Goal: Information Seeking & Learning: Learn about a topic

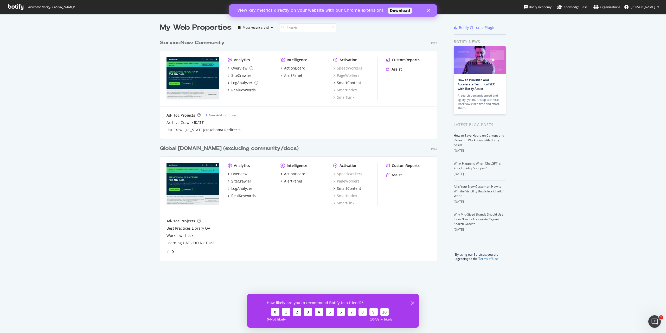
click at [204, 40] on div "ServiceNow Community" at bounding box center [192, 43] width 65 height 8
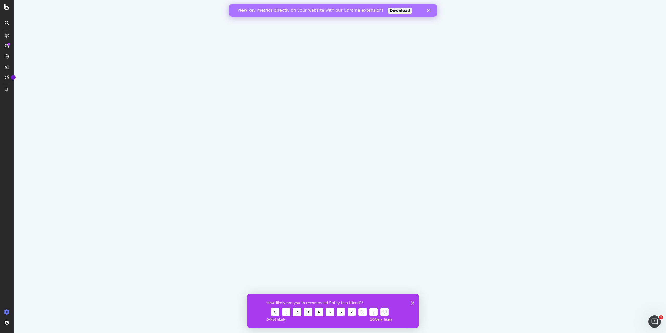
click at [429, 11] on icon "Close" at bounding box center [428, 10] width 3 height 3
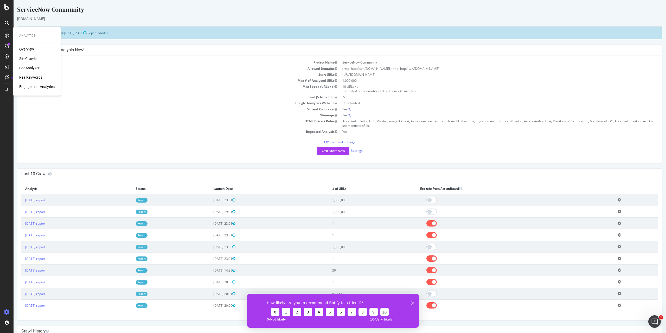
click at [29, 67] on div "LogAnalyzer" at bounding box center [29, 67] width 20 height 5
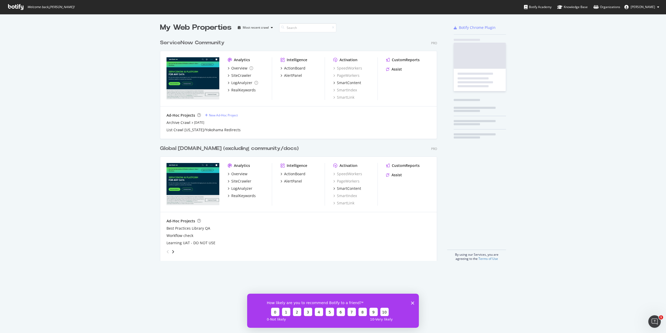
scroll to position [329, 659]
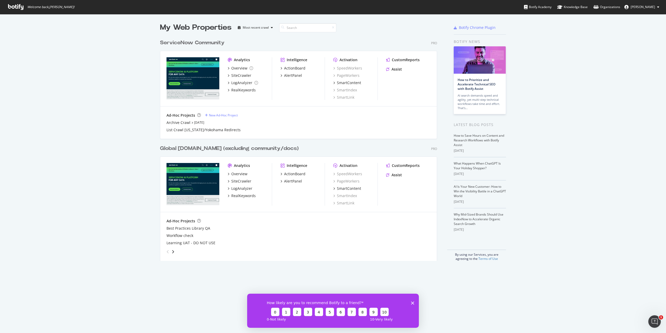
click at [191, 147] on div "Global [DOMAIN_NAME] (excluding community/docs)" at bounding box center [229, 149] width 139 height 8
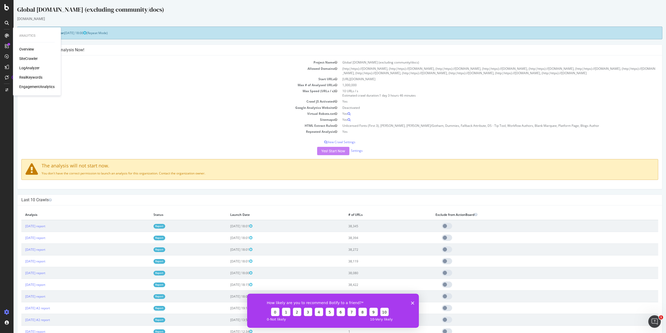
click at [28, 68] on div "LogAnalyzer" at bounding box center [29, 67] width 20 height 5
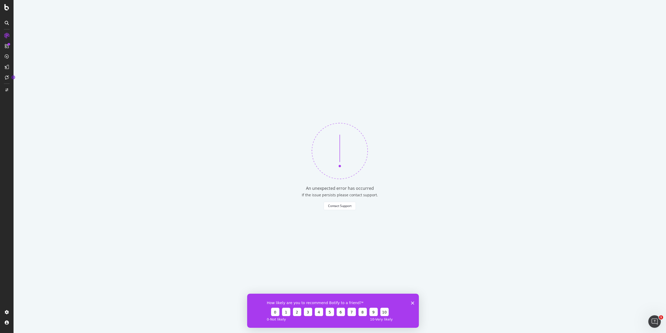
click at [412, 301] on icon "Close survey" at bounding box center [412, 302] width 3 height 3
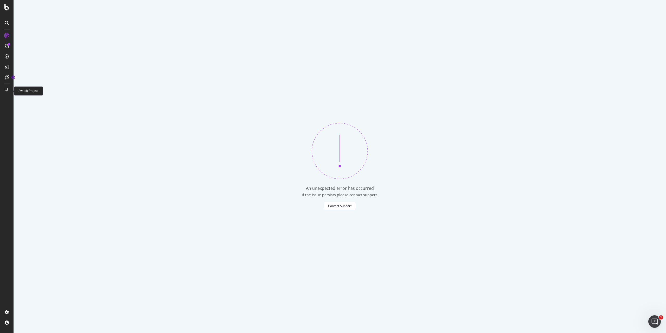
click at [4, 91] on div at bounding box center [7, 90] width 12 height 8
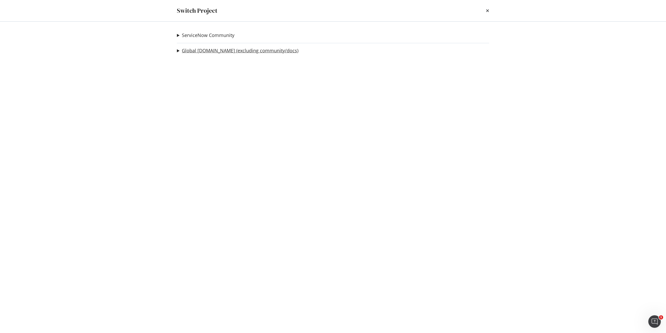
click at [195, 52] on link "Global [DOMAIN_NAME] (excluding community/docs)" at bounding box center [240, 50] width 117 height 5
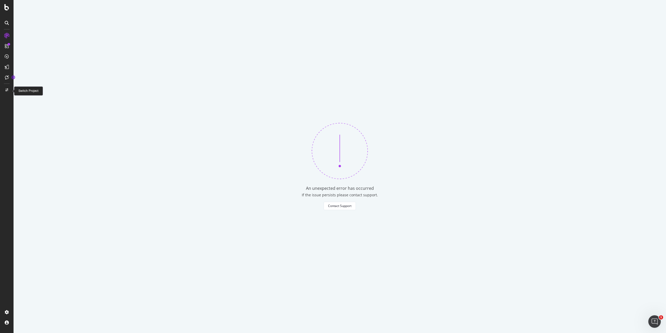
click at [7, 90] on icon at bounding box center [6, 90] width 3 height 3
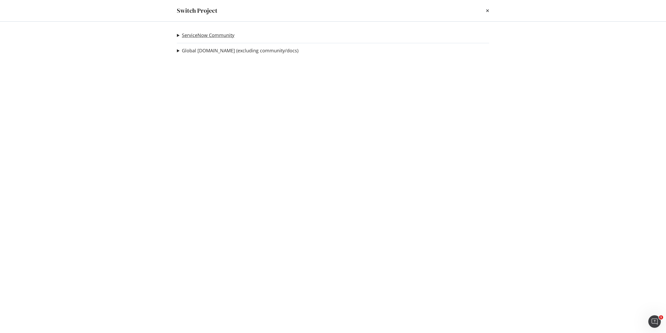
click at [190, 38] on link "ServiceNow Community" at bounding box center [208, 35] width 53 height 5
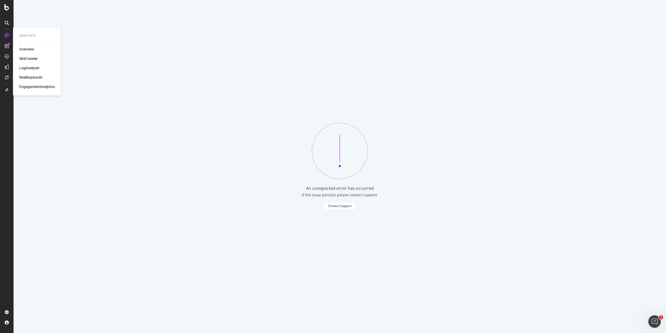
click at [27, 49] on div "Overview" at bounding box center [26, 49] width 15 height 5
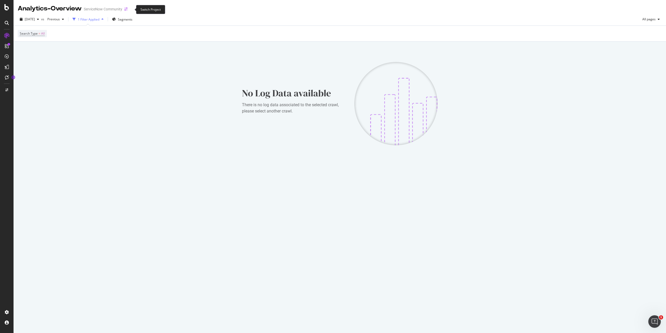
click at [128, 8] on icon "arrow-right-arrow-left" at bounding box center [125, 9] width 3 height 4
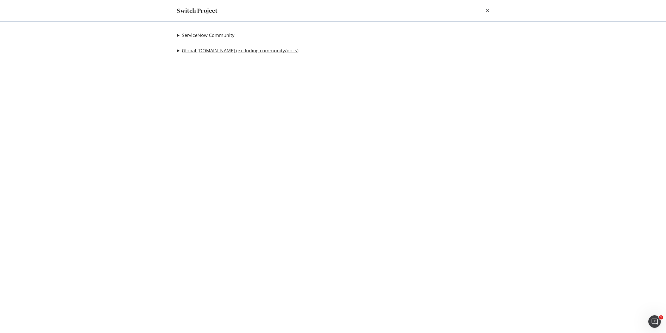
click at [199, 49] on link "Global [DOMAIN_NAME] (excluding community/docs)" at bounding box center [240, 50] width 117 height 5
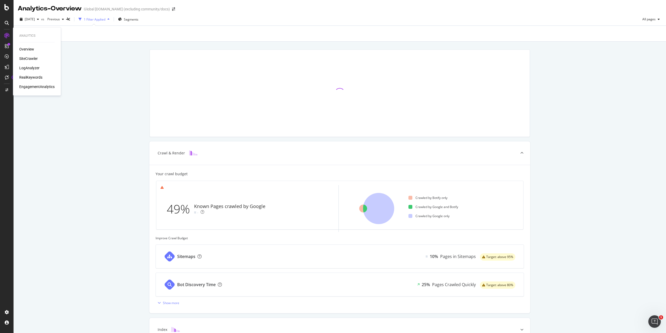
click at [33, 67] on div "LogAnalyzer" at bounding box center [29, 67] width 20 height 5
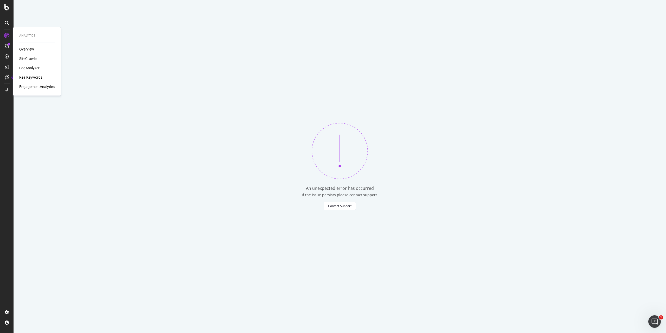
click at [32, 75] on div "RealKeywords" at bounding box center [30, 77] width 23 height 5
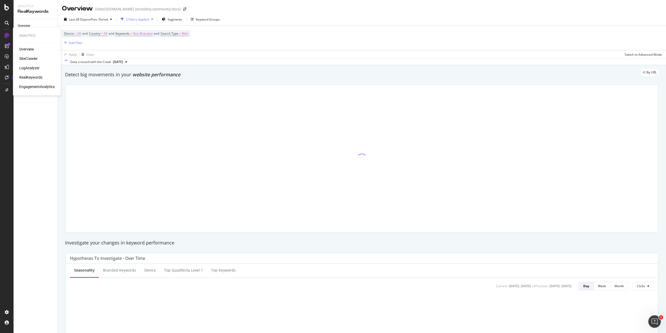
click at [33, 87] on div "EngagementAnalytics" at bounding box center [36, 86] width 35 height 5
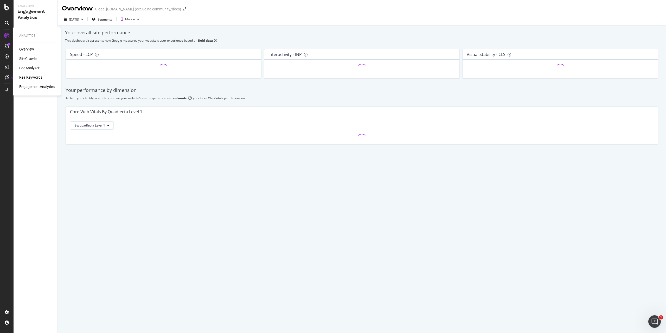
click at [32, 60] on div "SiteCrawler" at bounding box center [28, 58] width 18 height 5
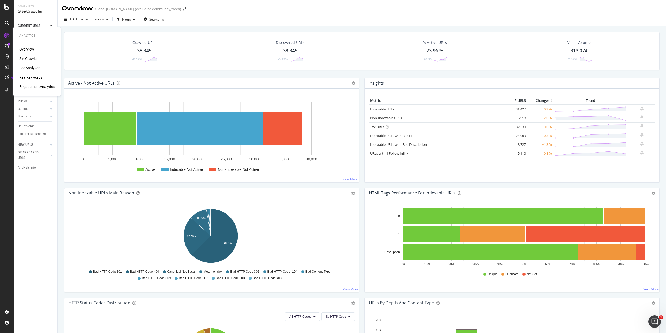
click at [33, 66] on div "LogAnalyzer" at bounding box center [29, 67] width 20 height 5
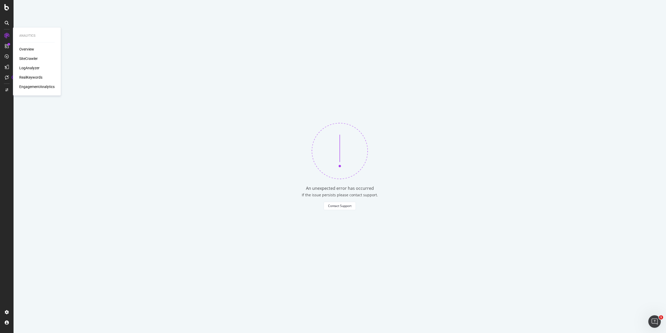
click at [33, 70] on div "LogAnalyzer" at bounding box center [29, 67] width 20 height 5
click at [25, 56] on div "Overview SiteCrawler LogAnalyzer RealKeywords EngagementAnalytics" at bounding box center [36, 68] width 35 height 43
click at [26, 59] on div "SiteCrawler" at bounding box center [28, 58] width 18 height 5
